Goal: Check status: Check status

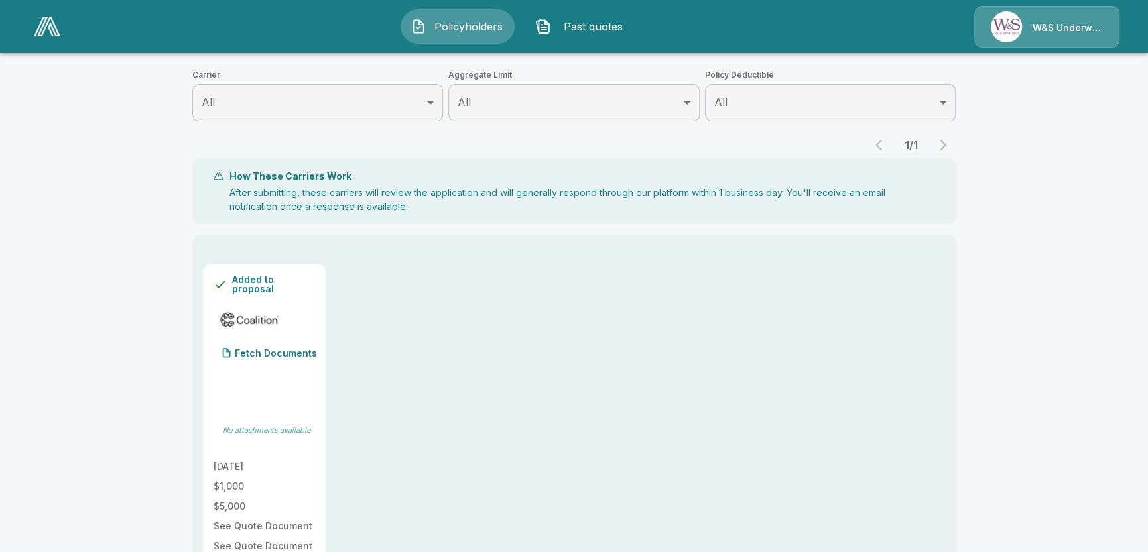
scroll to position [398, 0]
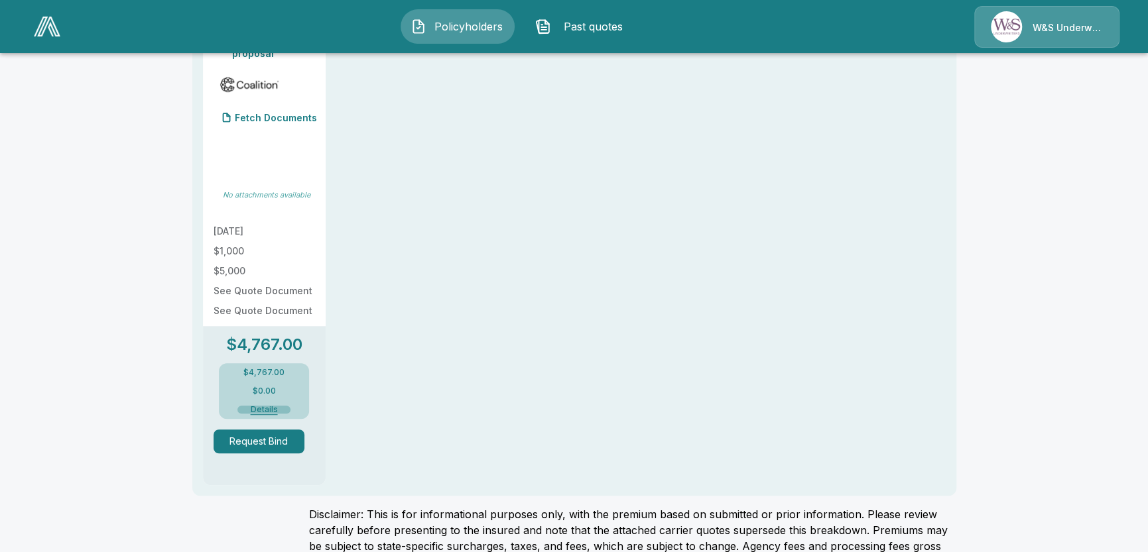
click at [268, 410] on button "Details" at bounding box center [263, 410] width 53 height 8
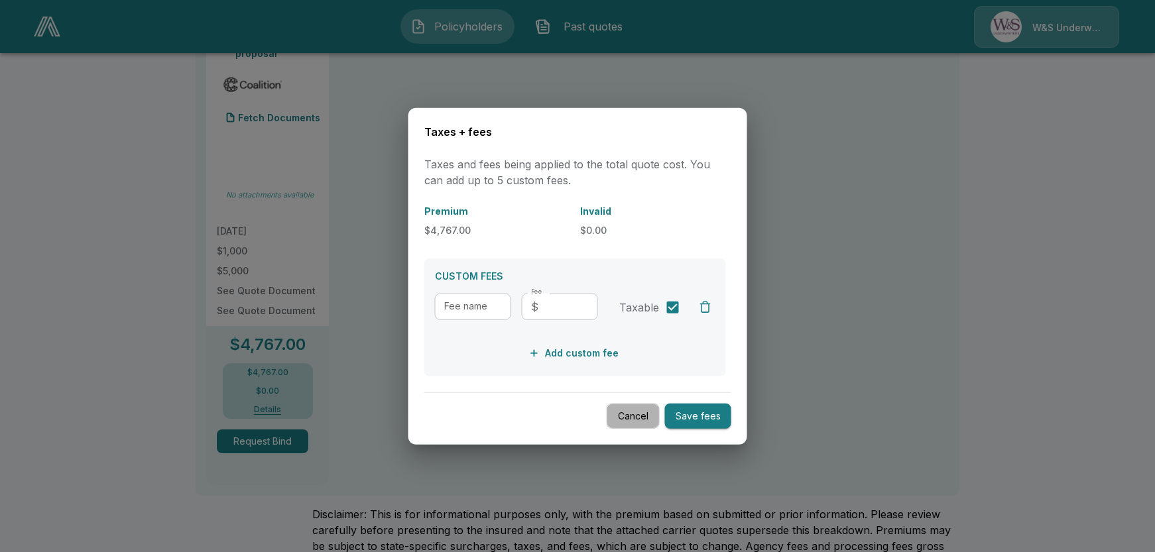
click at [636, 415] on button "Cancel" at bounding box center [633, 416] width 53 height 26
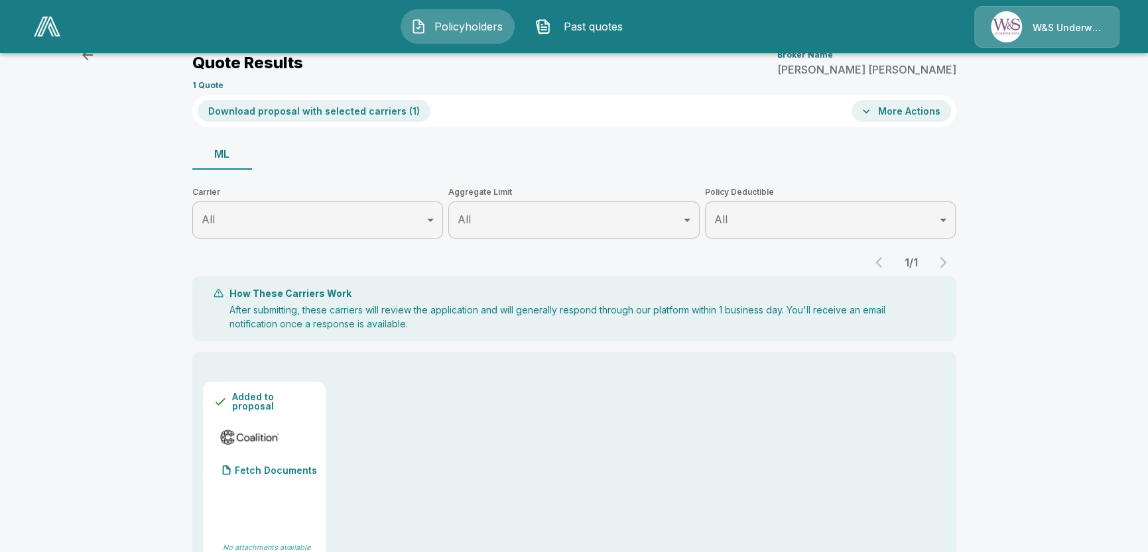
scroll to position [0, 0]
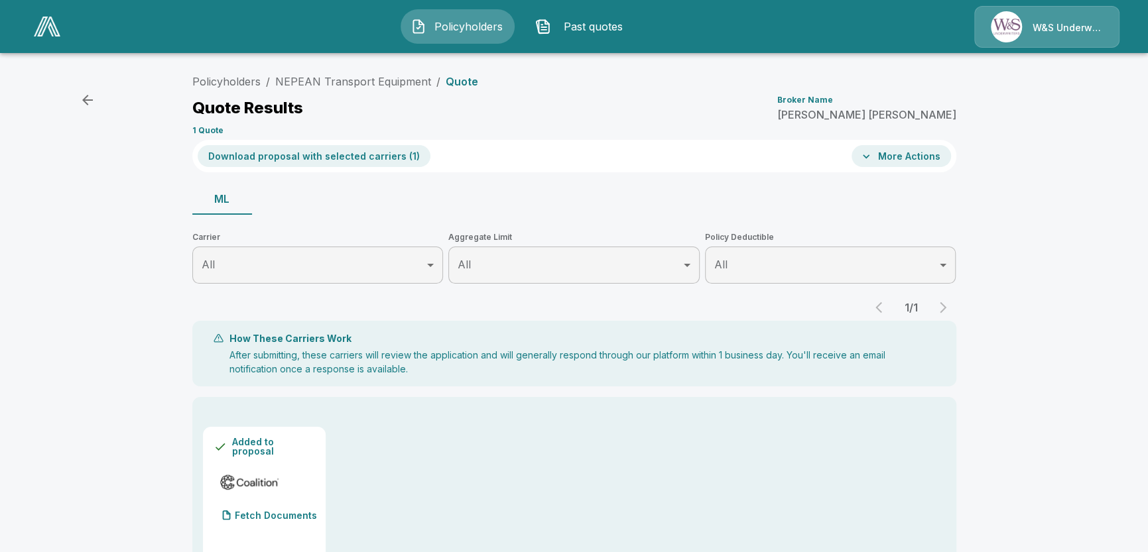
click at [357, 21] on div "Policyholders Past quotes W&S Underwriters" at bounding box center [574, 26] width 1122 height 42
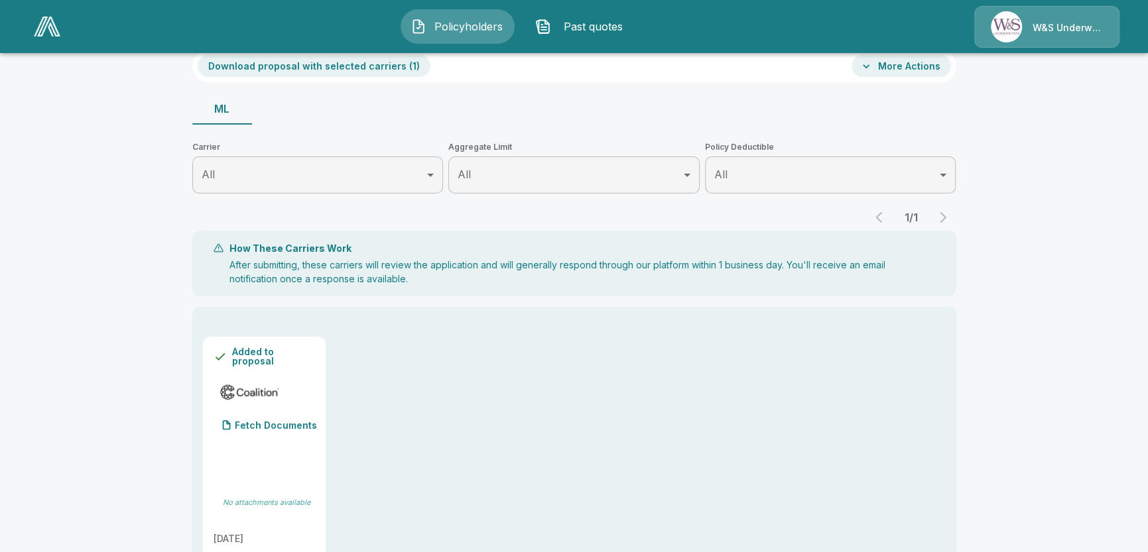
scroll to position [88, 0]
click at [280, 423] on p "Fetch Documents" at bounding box center [276, 427] width 82 height 9
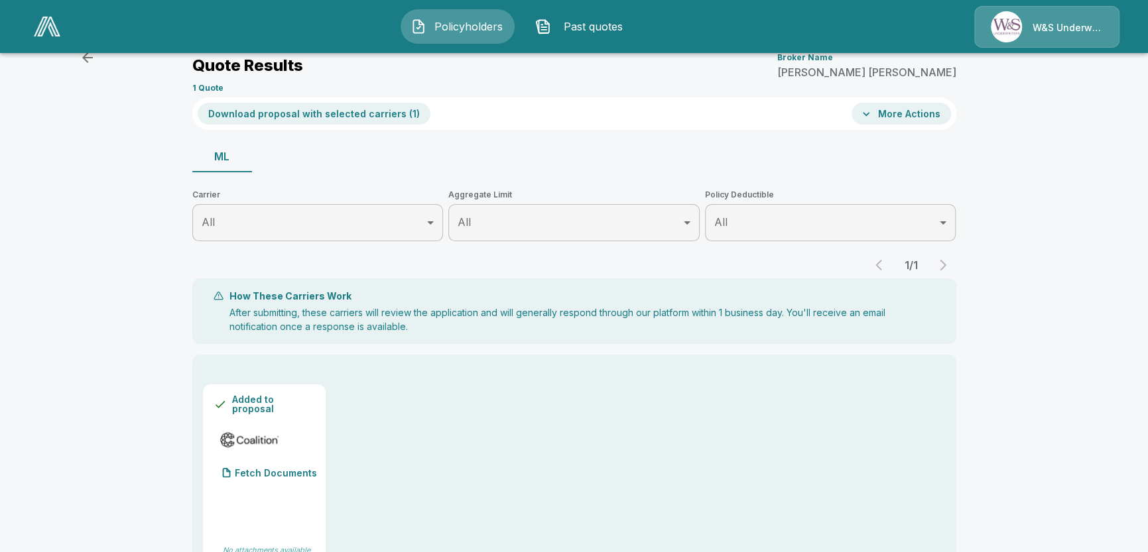
scroll to position [0, 0]
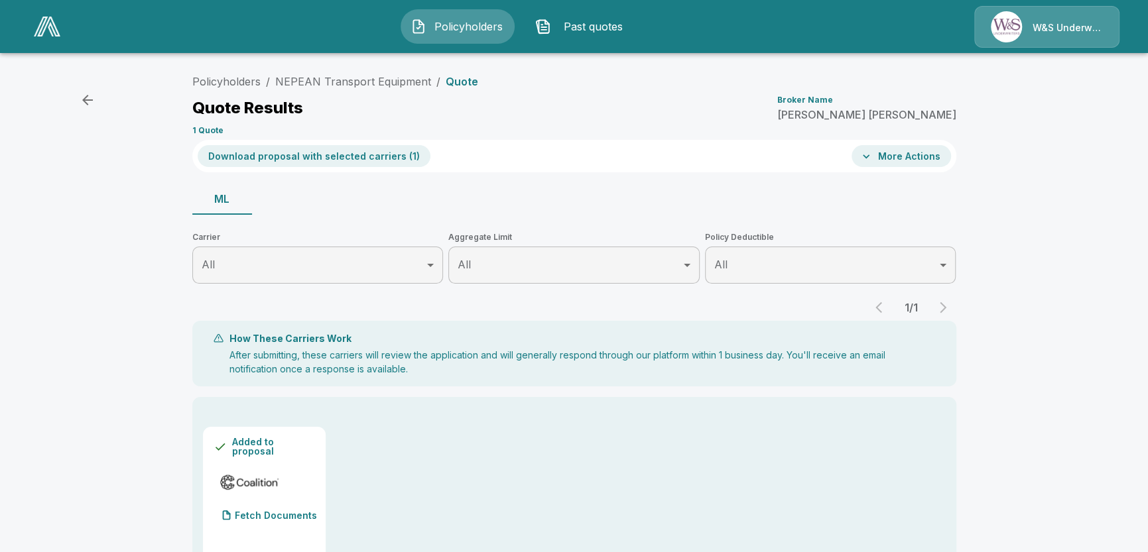
click at [902, 156] on button "More Actions" at bounding box center [900, 156] width 99 height 22
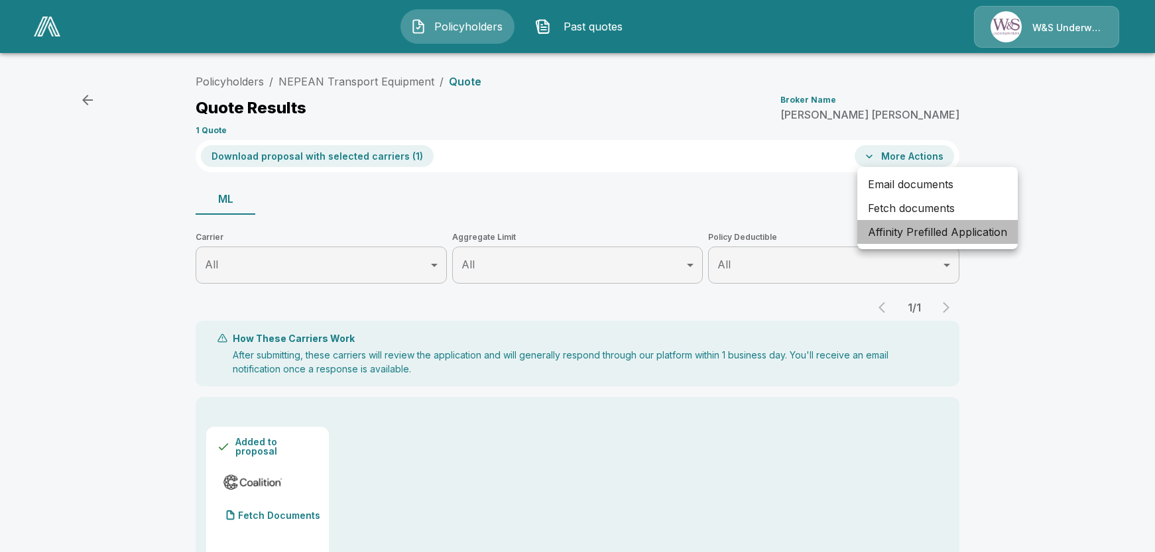
click at [894, 233] on li "Affinity Prefilled Application" at bounding box center [937, 232] width 160 height 24
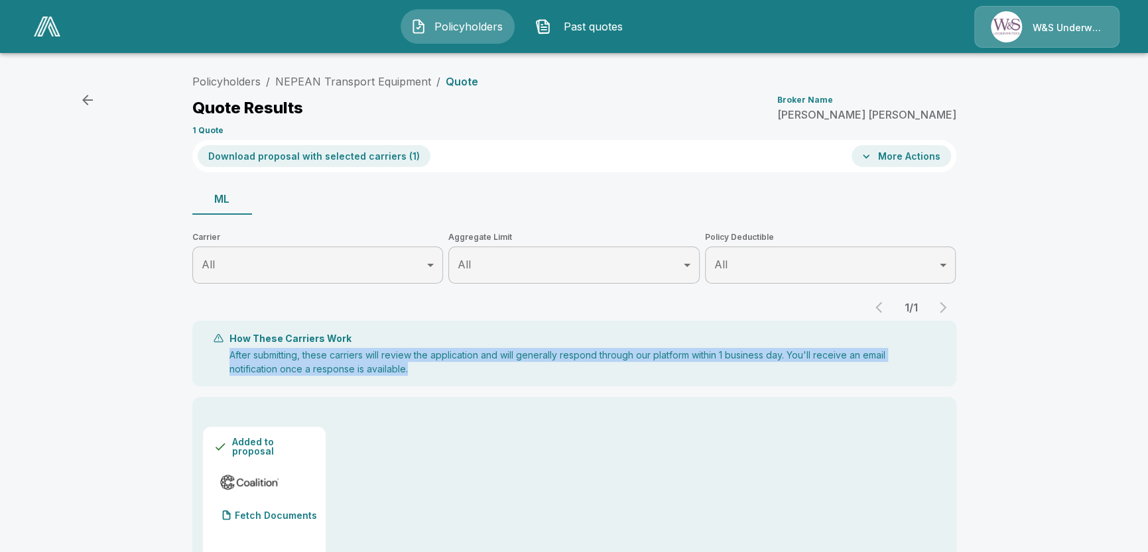
drag, startPoint x: 235, startPoint y: 353, endPoint x: 436, endPoint y: 380, distance: 203.4
click at [436, 380] on div "How These Carriers Work After submitting, these carriers will review the applic…" at bounding box center [574, 354] width 764 height 66
click at [379, 359] on p "After submitting, these carriers will review the application and will generally…" at bounding box center [581, 362] width 705 height 28
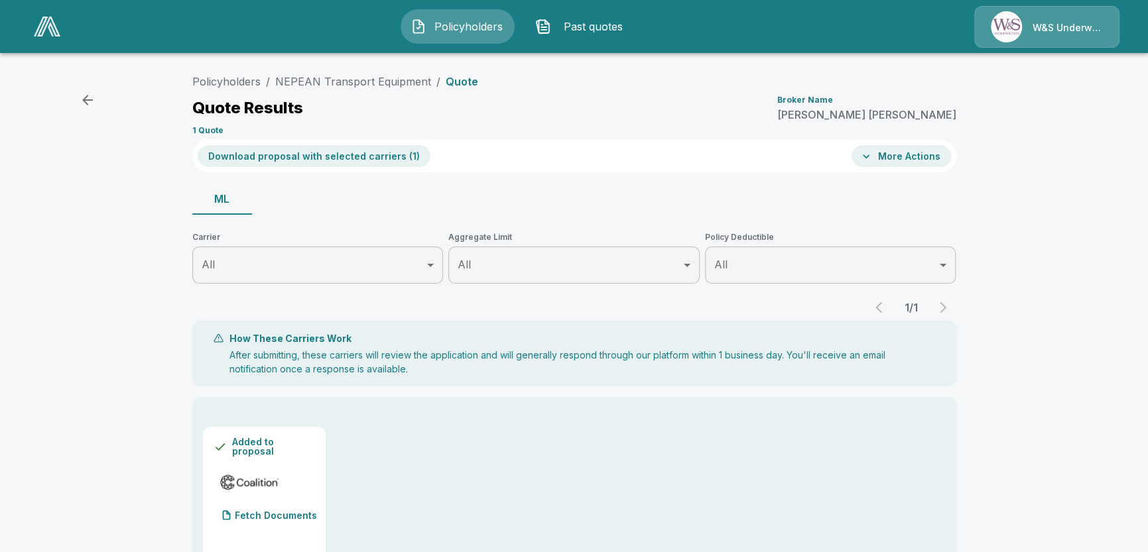
click at [355, 354] on p "After submitting, these carriers will review the application and will generally…" at bounding box center [581, 362] width 705 height 28
click at [277, 155] on button "Download proposal with selected carriers ( 1 )" at bounding box center [314, 156] width 233 height 22
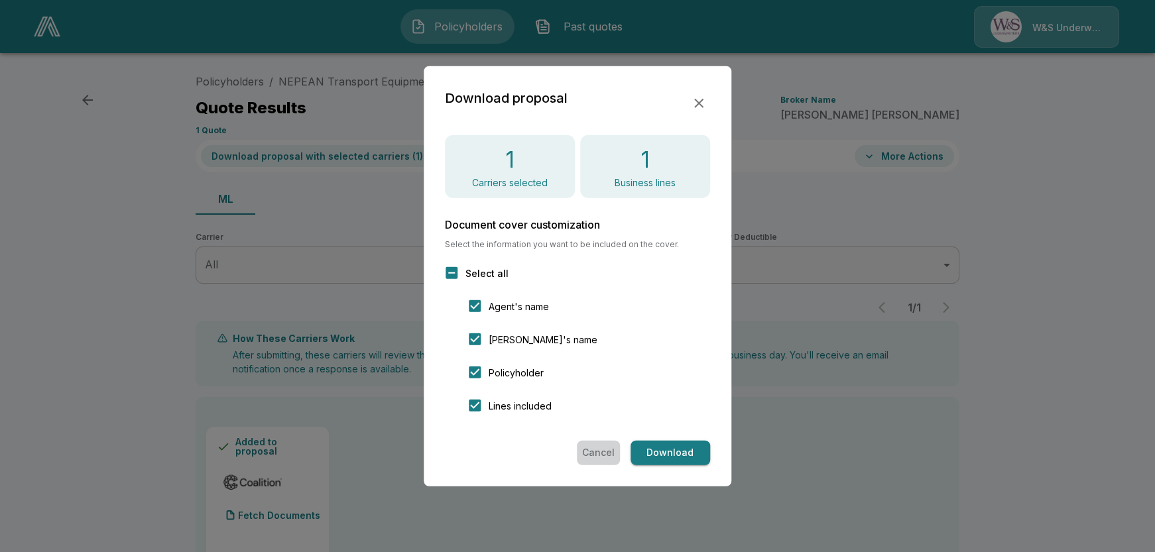
click at [605, 445] on button "Cancel" at bounding box center [598, 453] width 43 height 25
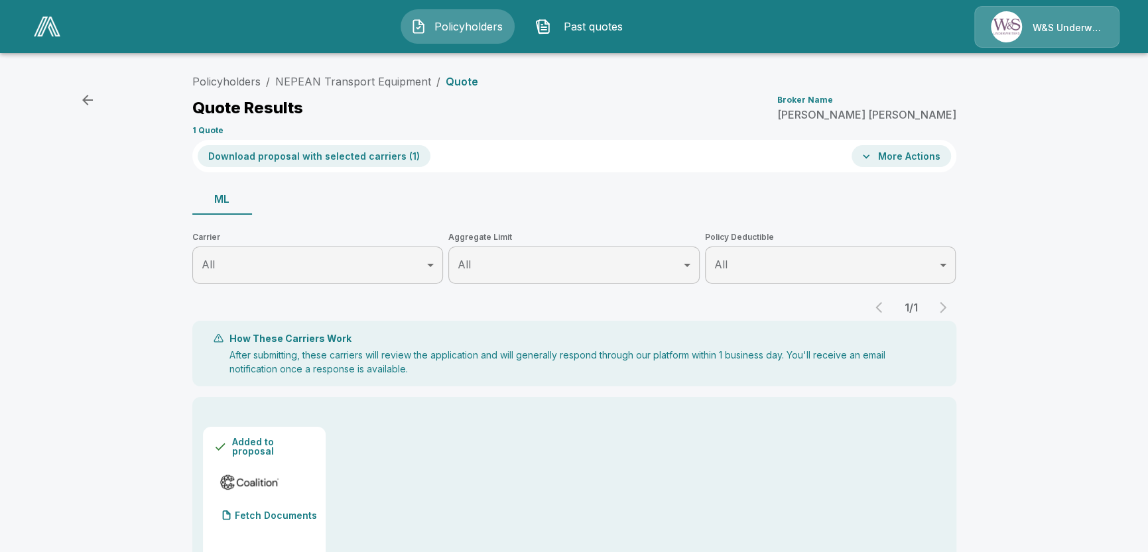
click at [90, 103] on icon "button" at bounding box center [88, 100] width 16 height 16
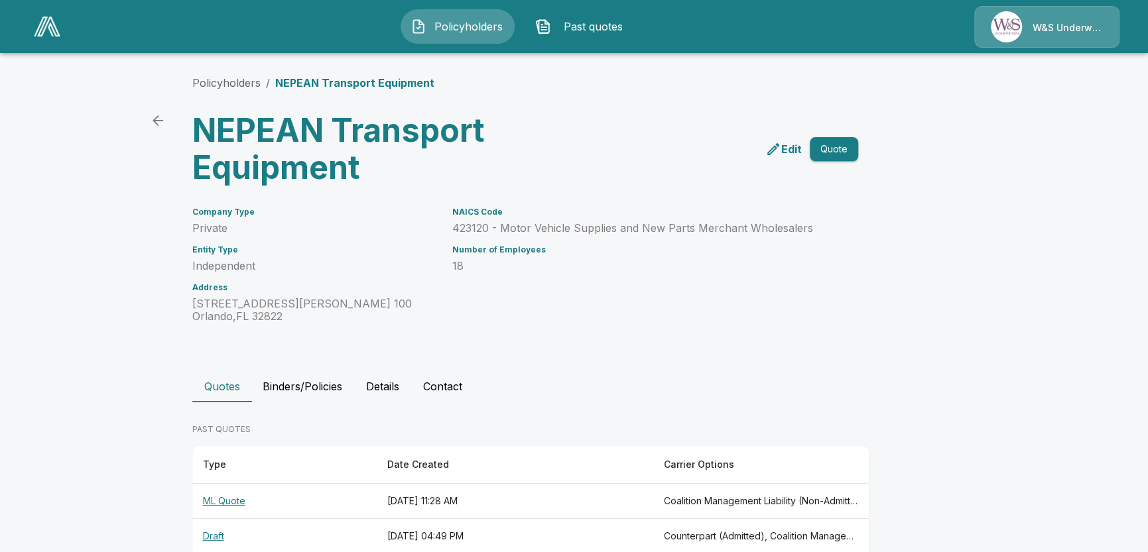
click at [156, 121] on icon "back" at bounding box center [157, 120] width 11 height 11
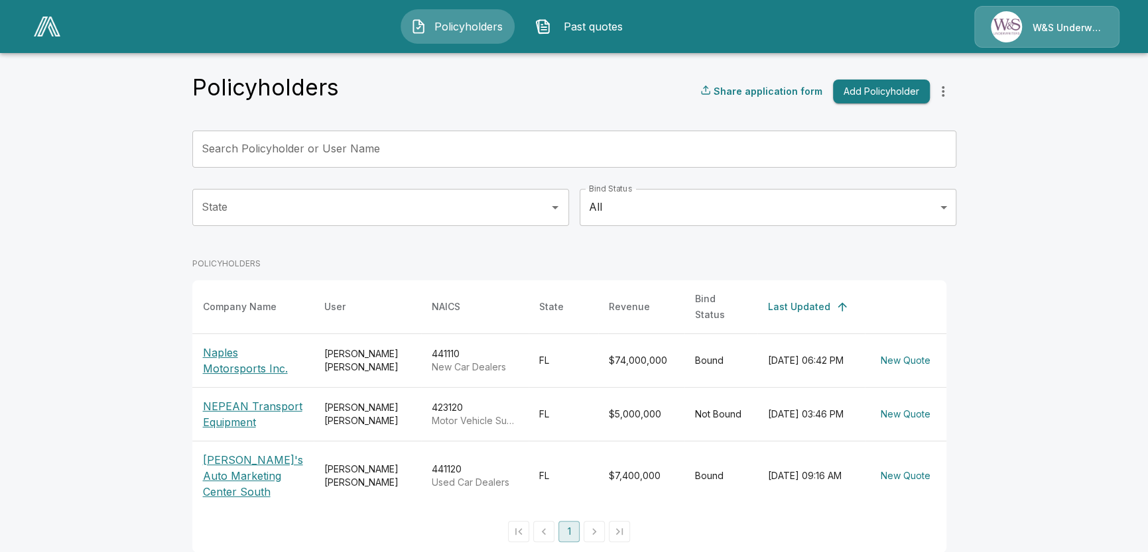
scroll to position [21, 0]
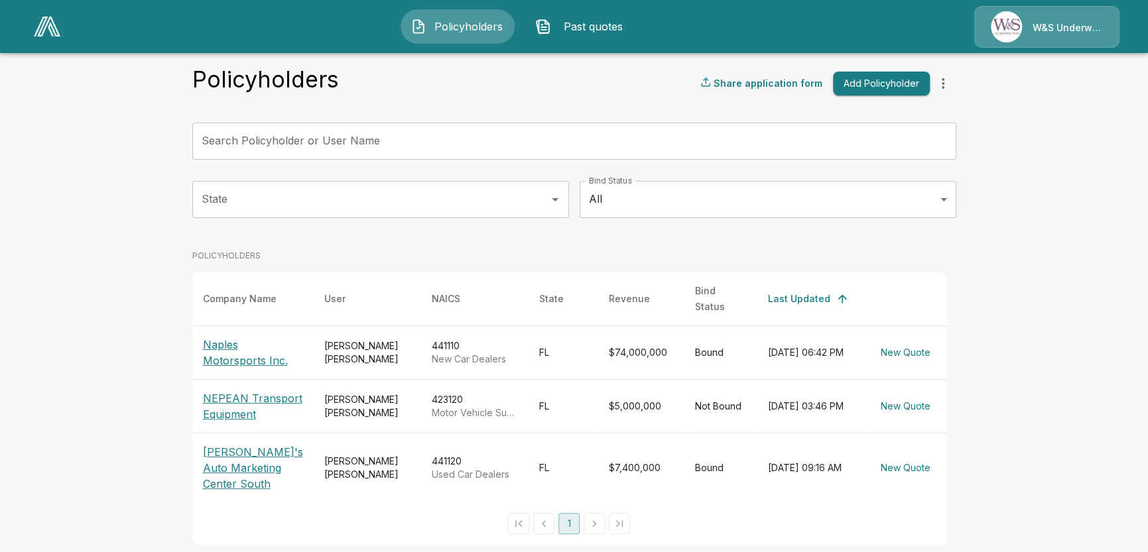
click at [237, 391] on p "NEPEAN Transport Equipment" at bounding box center [253, 407] width 100 height 32
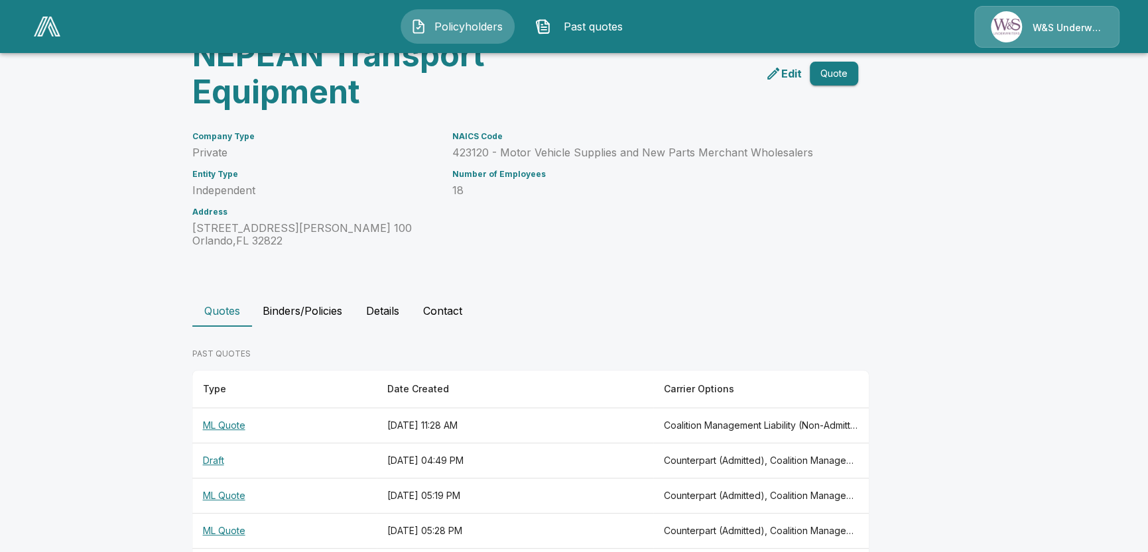
scroll to position [166, 0]
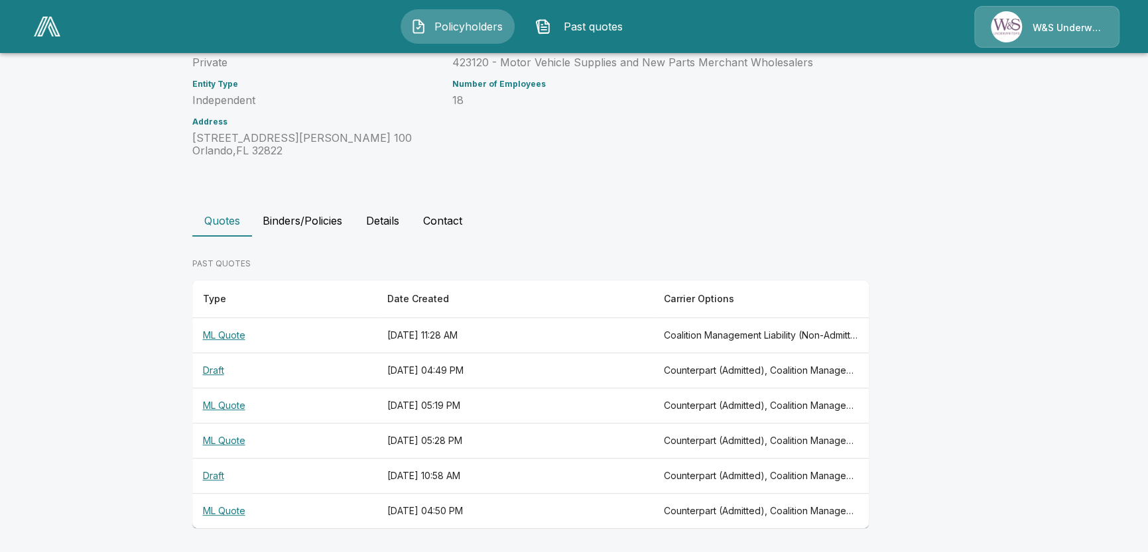
click at [312, 223] on button "Binders/Policies" at bounding box center [302, 221] width 101 height 32
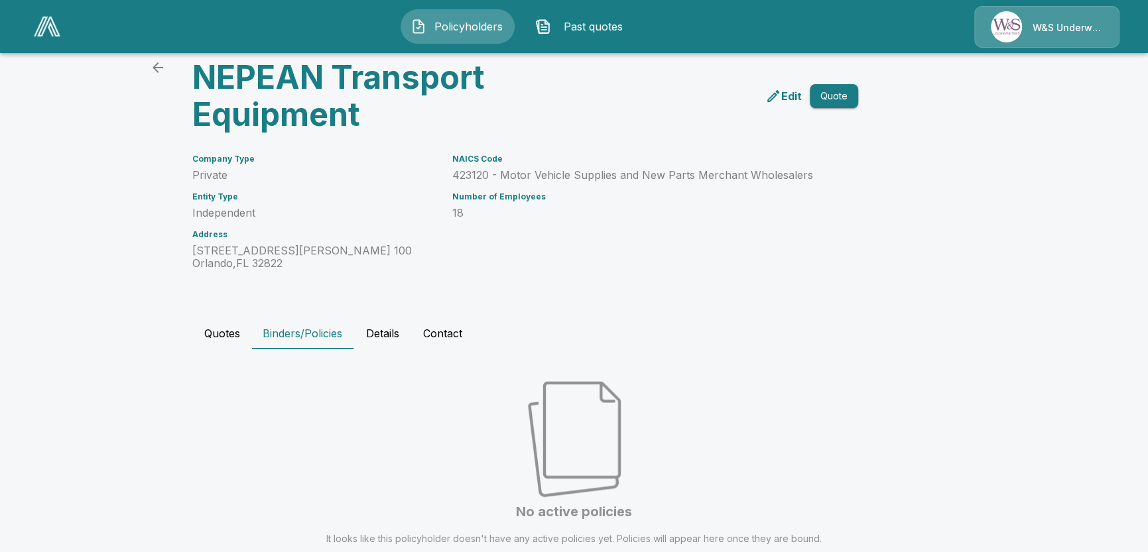
scroll to position [97, 0]
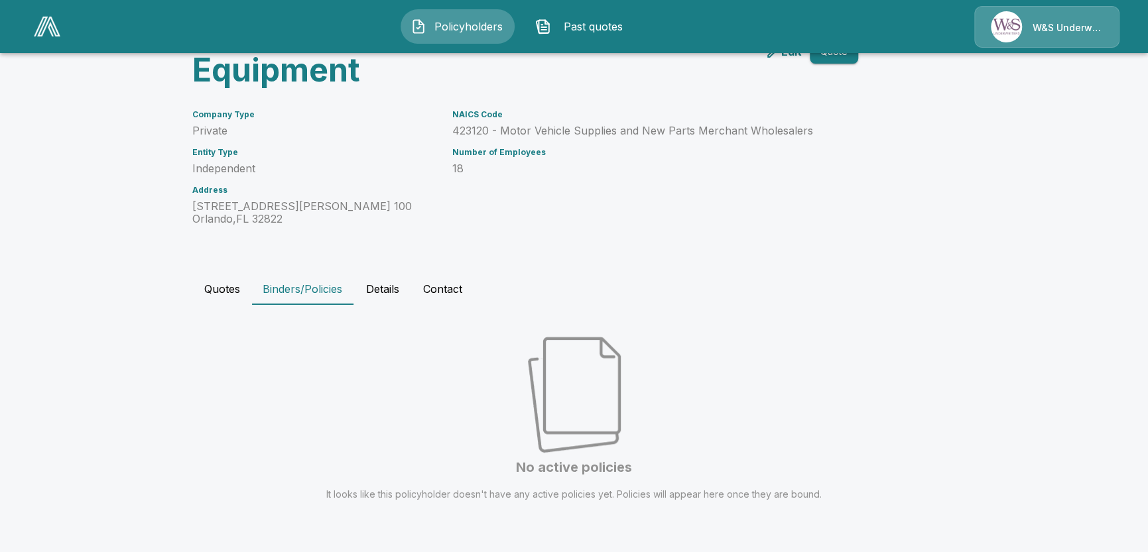
click at [385, 286] on button "Details" at bounding box center [383, 289] width 60 height 32
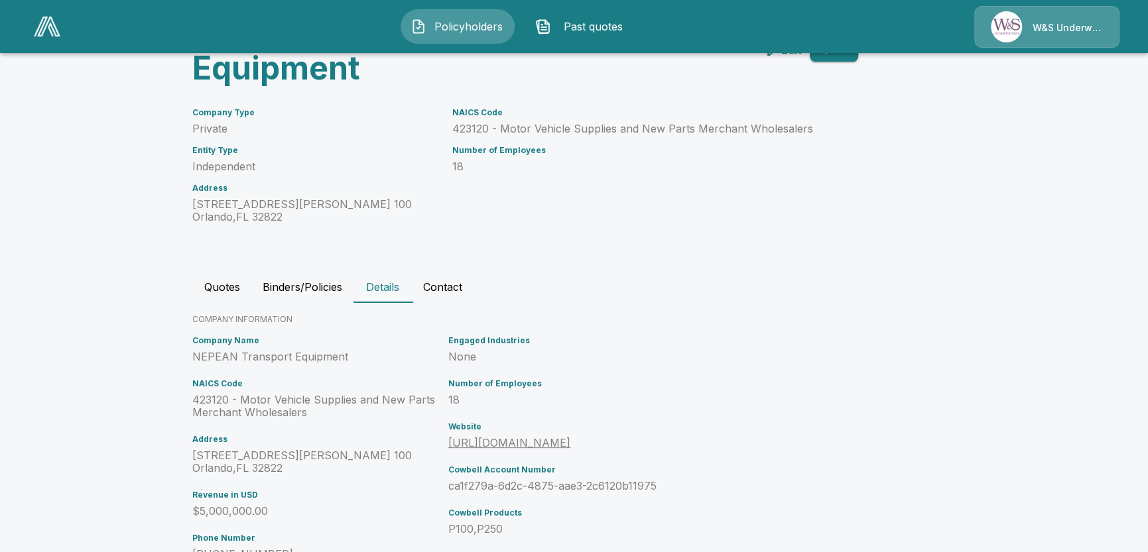
scroll to position [235, 0]
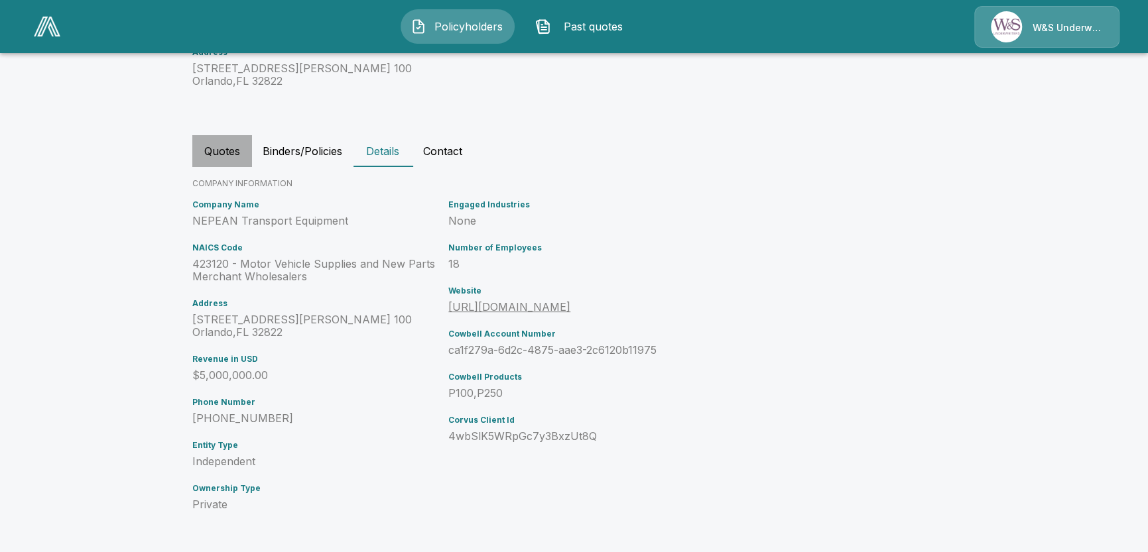
click at [218, 151] on button "Quotes" at bounding box center [222, 151] width 60 height 32
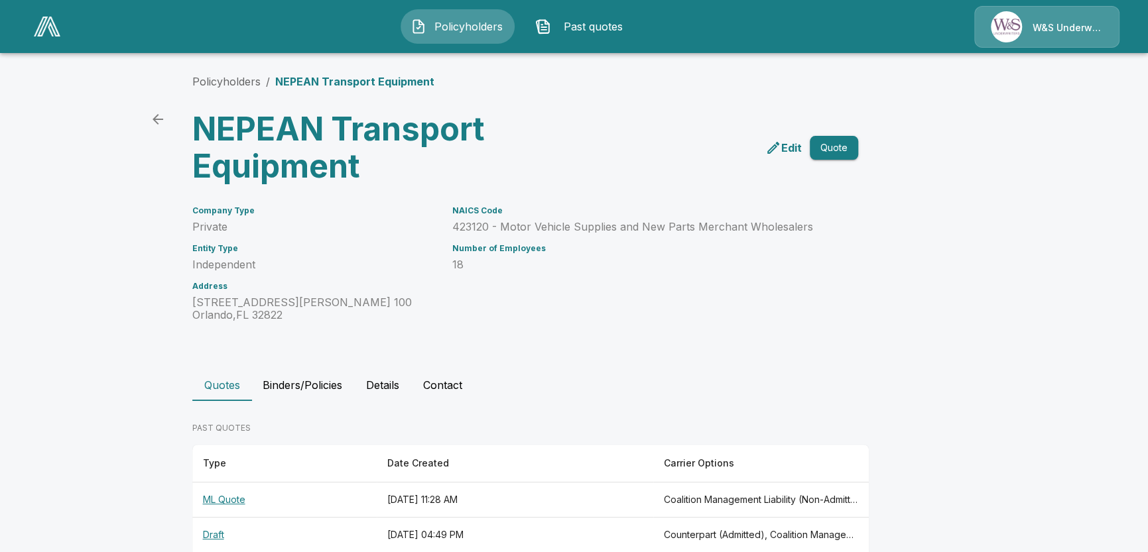
scroll to position [0, 0]
click at [544, 148] on div "Edit Quote" at bounding box center [689, 143] width 338 height 85
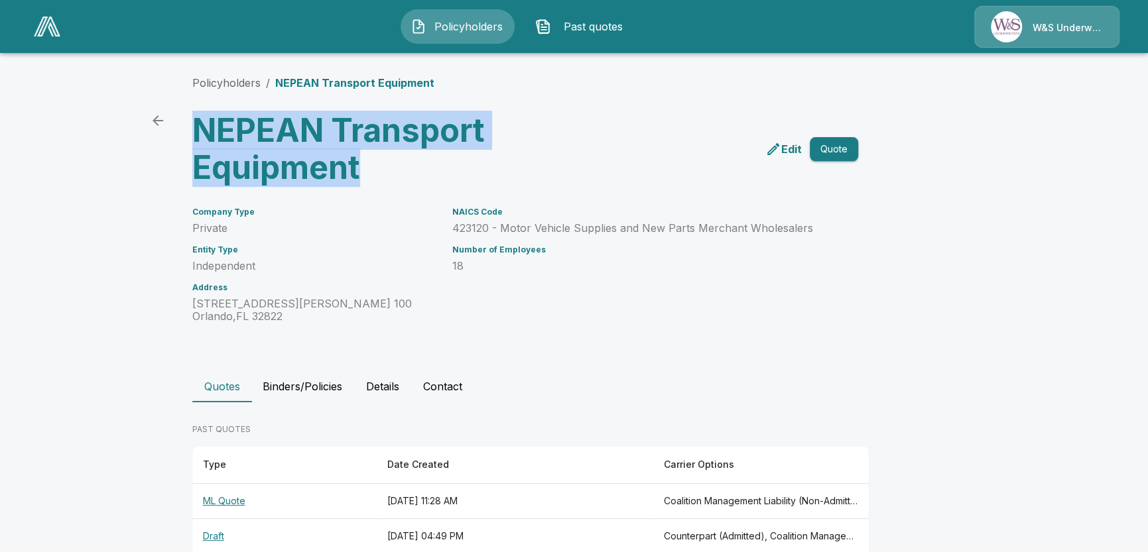
drag, startPoint x: 203, startPoint y: 126, endPoint x: 417, endPoint y: 170, distance: 218.7
click at [417, 170] on h3 "NEPEAN Transport Equipment" at bounding box center [356, 149] width 328 height 74
click at [312, 152] on h3 "NEPEAN Transport Equipment" at bounding box center [356, 149] width 328 height 74
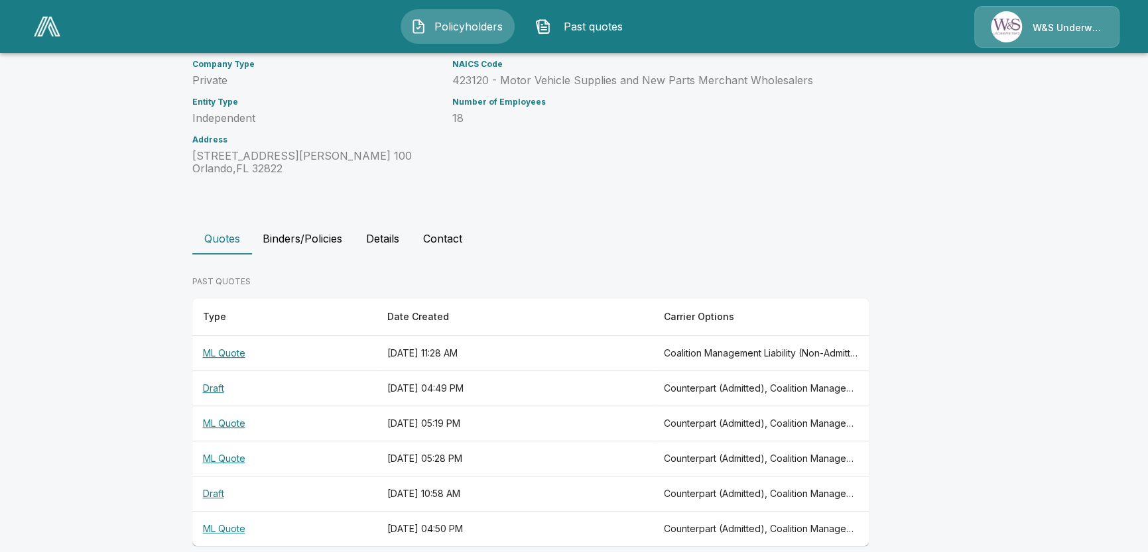
scroll to position [166, 0]
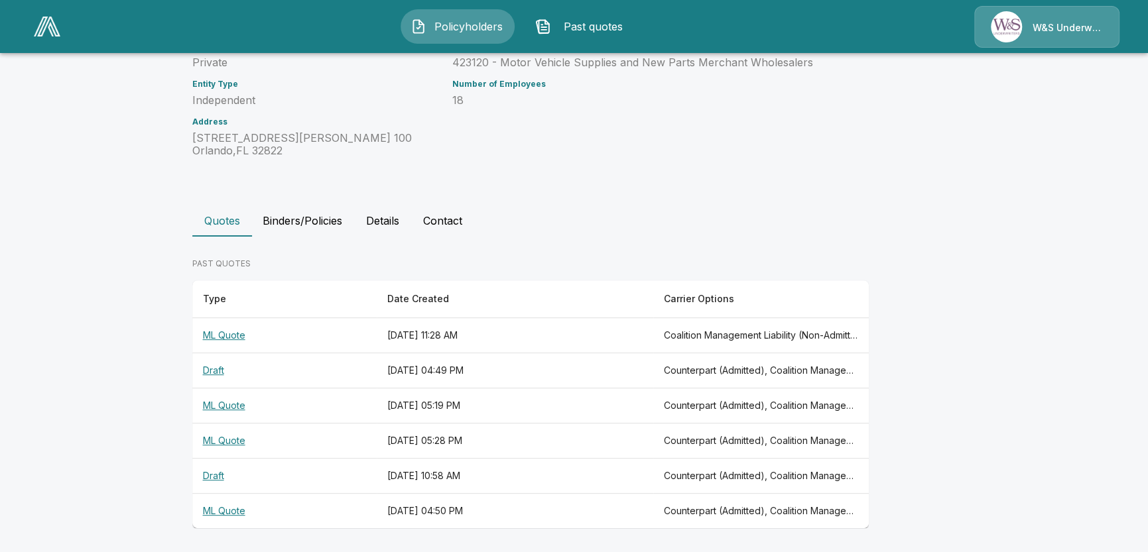
click at [231, 509] on th "ML Quote" at bounding box center [284, 511] width 184 height 35
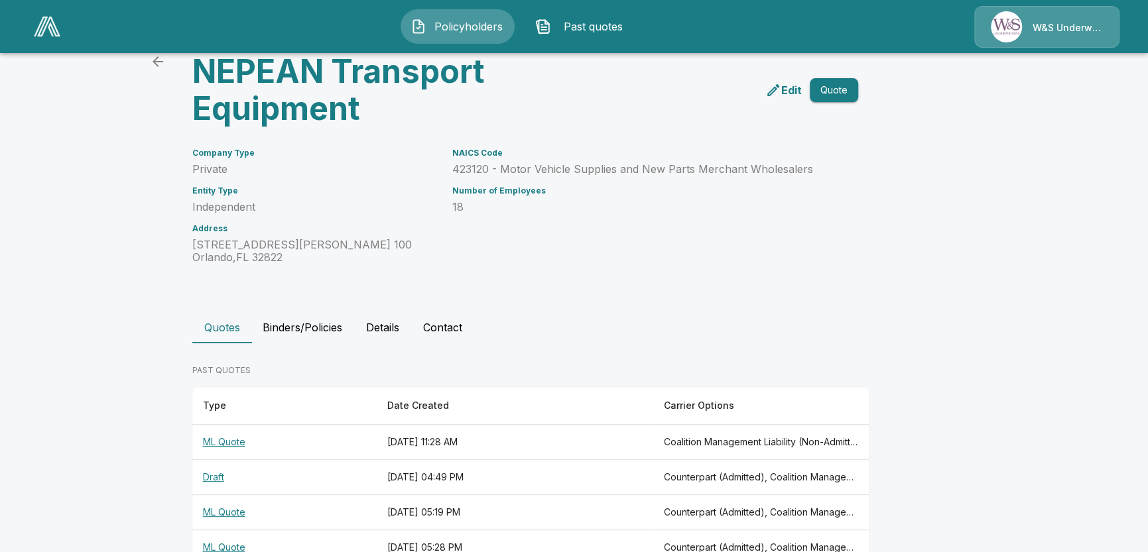
scroll to position [166, 0]
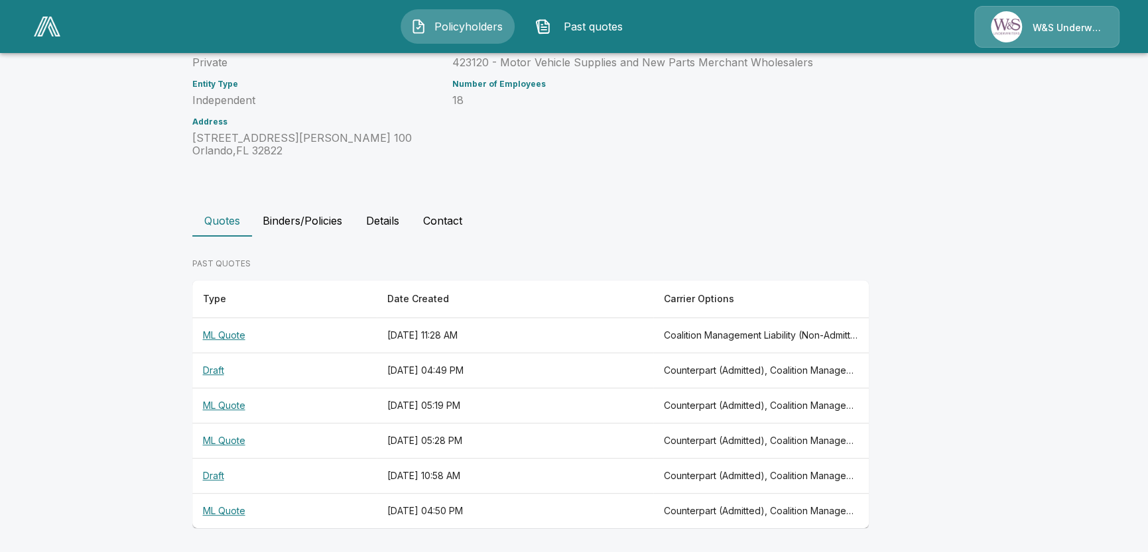
click at [227, 439] on th "ML Quote" at bounding box center [284, 441] width 184 height 35
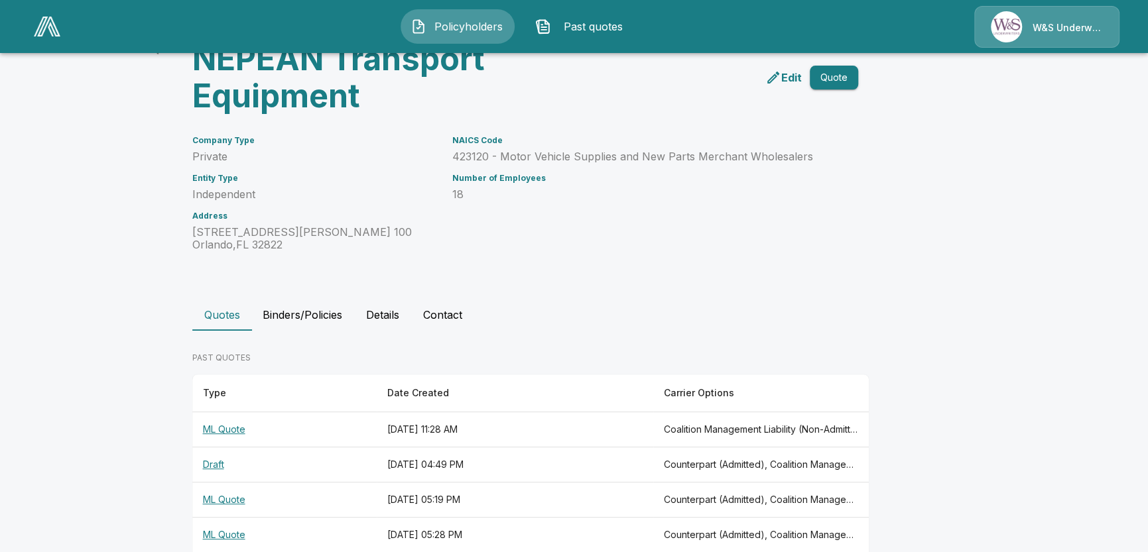
scroll to position [166, 0]
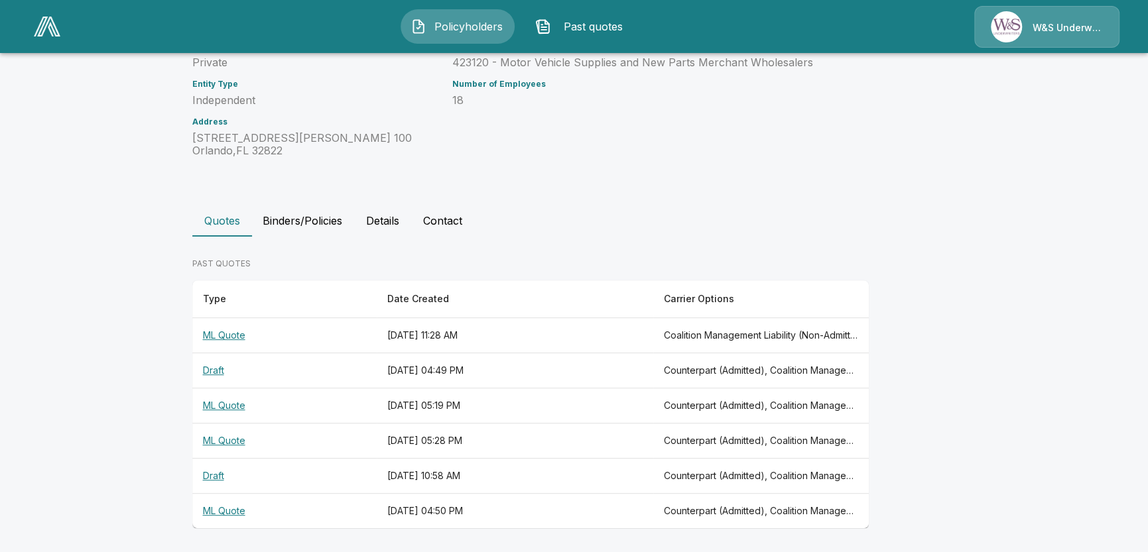
click at [239, 406] on th "ML Quote" at bounding box center [284, 406] width 184 height 35
